Goal: Understand process/instructions: Learn how to perform a task or action

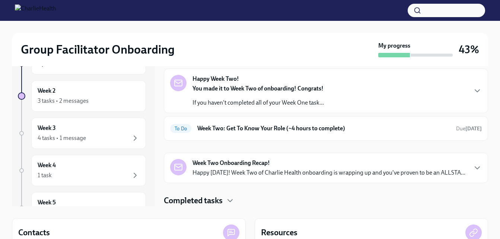
scroll to position [27, 0]
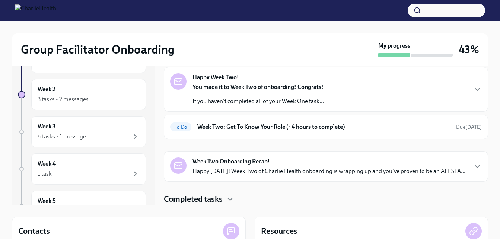
click at [437, 158] on div "Week Two Onboarding Recap! Happy [DATE]! Week Two of Charlie Health onboarding …" at bounding box center [329, 167] width 273 height 18
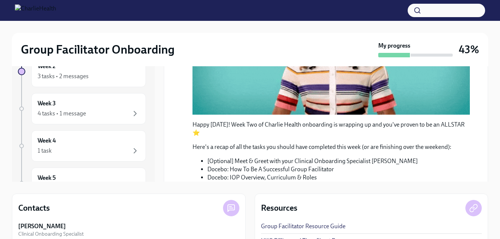
scroll to position [0, 0]
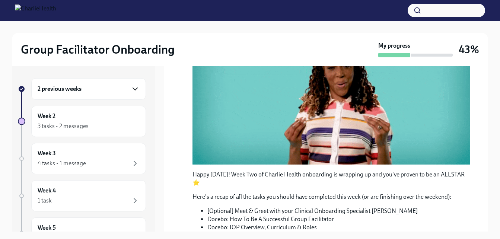
click at [131, 89] on icon "button" at bounding box center [135, 89] width 9 height 9
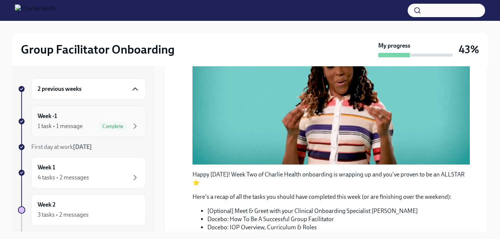
click at [78, 121] on div "Week -1 1 task • 1 message Complete" at bounding box center [89, 121] width 102 height 19
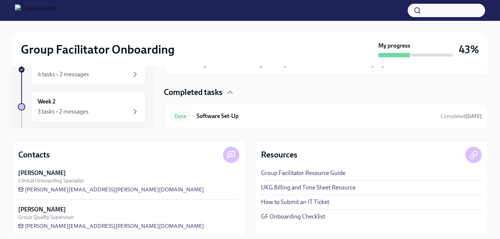
scroll to position [109, 0]
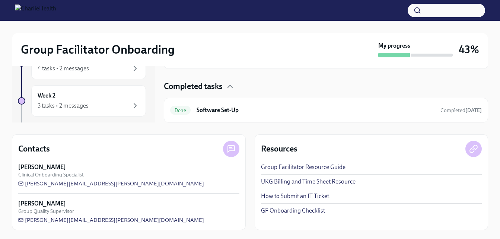
click at [426, 110] on h6 "Software Set-Up" at bounding box center [316, 110] width 238 height 8
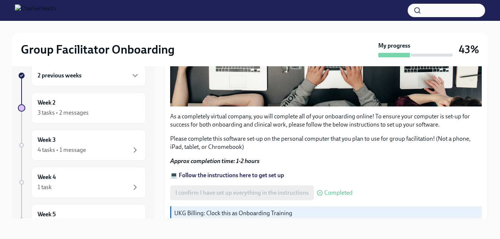
click at [432, 139] on p "Please complete this software set-up on the personal computer that you plan to …" at bounding box center [326, 143] width 312 height 16
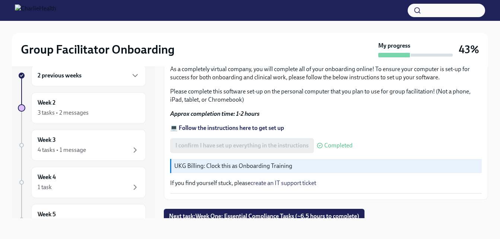
scroll to position [281, 0]
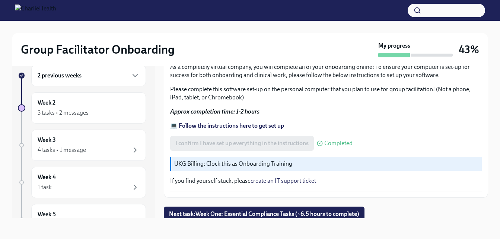
click at [270, 122] on strong "💻 Follow the instructions here to get set up" at bounding box center [227, 125] width 114 height 7
